Goal: Task Accomplishment & Management: Manage account settings

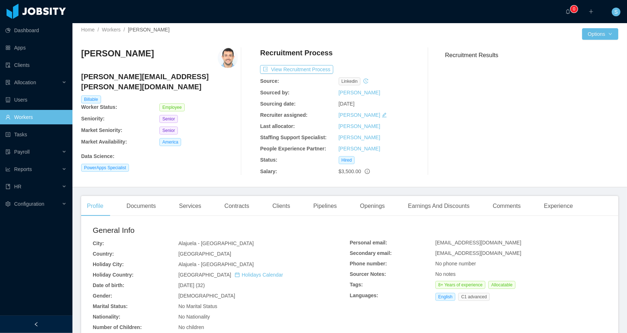
scroll to position [9, 0]
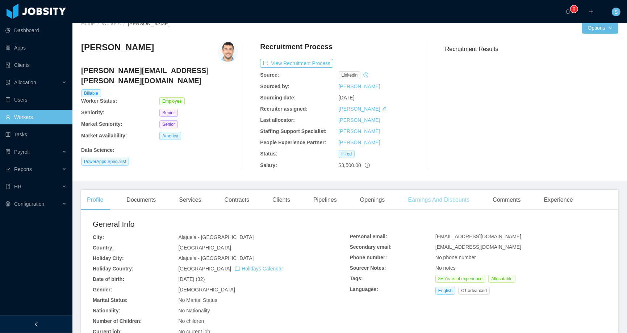
click at [422, 202] on div "Earnings And Discounts" at bounding box center [438, 200] width 73 height 20
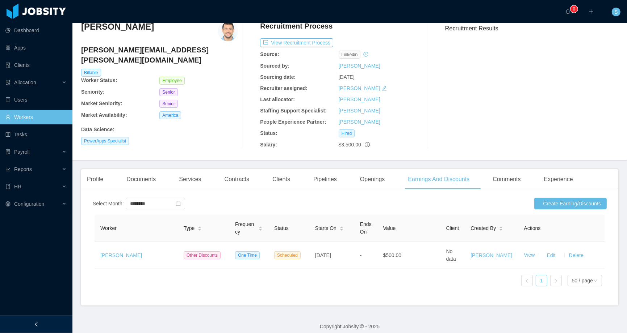
scroll to position [42, 0]
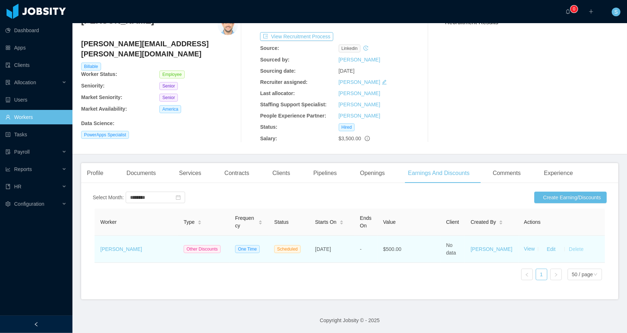
click at [568, 244] on button "Delete" at bounding box center [575, 250] width 17 height 12
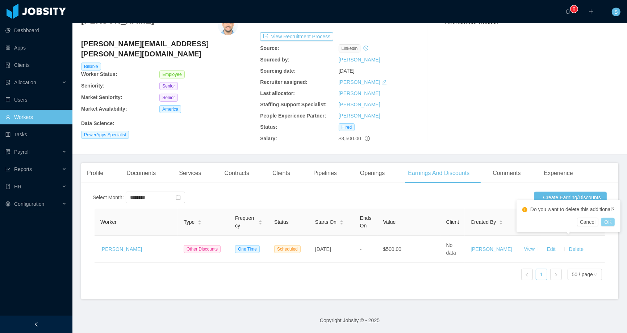
click at [613, 222] on button "OK" at bounding box center [607, 222] width 13 height 9
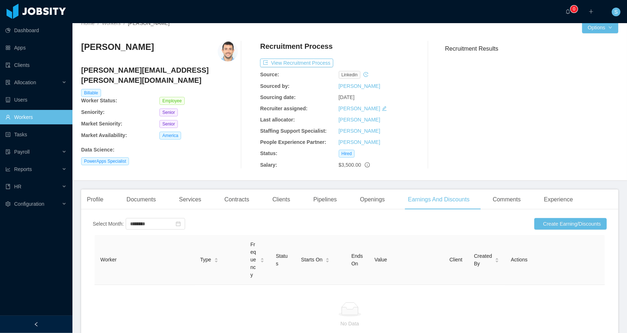
scroll to position [38, 0]
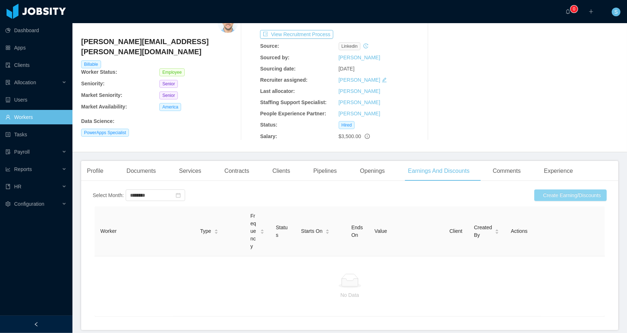
click at [563, 195] on button "Create Earning/Discounts" at bounding box center [570, 196] width 72 height 12
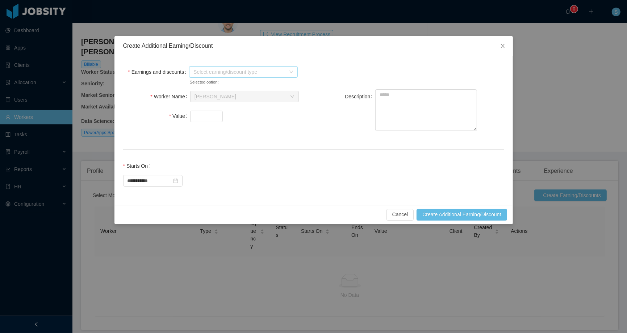
click at [263, 74] on span "Select earning/discount type" at bounding box center [239, 71] width 92 height 7
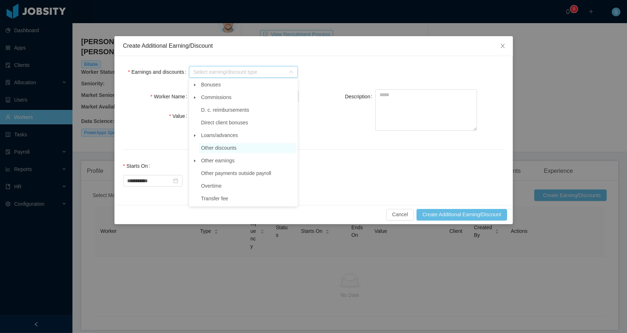
click at [207, 147] on span "Other discounts" at bounding box center [218, 148] width 35 height 6
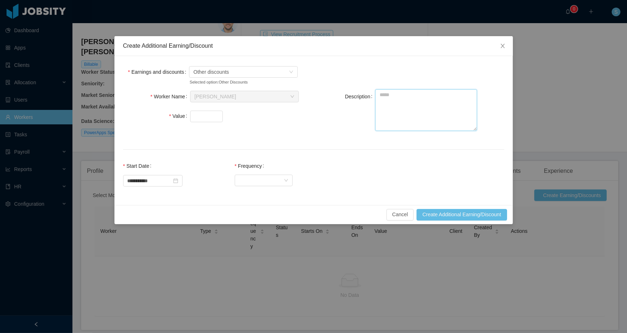
click at [396, 116] on textarea "Description" at bounding box center [426, 110] width 102 height 42
click at [206, 118] on input "Value" at bounding box center [206, 116] width 32 height 11
type input "******"
click at [399, 113] on textarea "Description" at bounding box center [426, 110] width 102 height 42
click at [400, 106] on textarea "Description" at bounding box center [426, 110] width 102 height 42
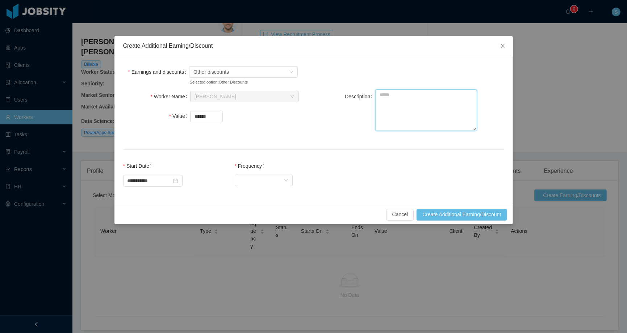
paste textarea "**********"
type textarea "**********"
click at [272, 184] on div "Select Frequency" at bounding box center [261, 180] width 45 height 11
click at [266, 194] on li "One Time" at bounding box center [269, 194] width 58 height 12
click at [446, 214] on button "Create Additional Earning/Discount" at bounding box center [461, 215] width 90 height 12
